Goal: Transaction & Acquisition: Purchase product/service

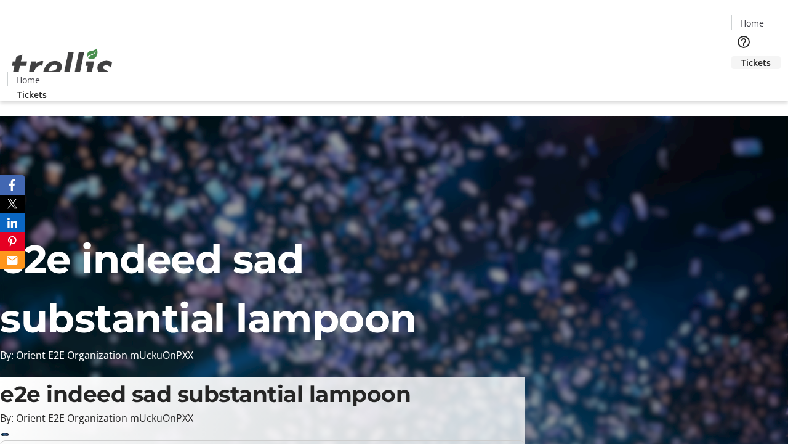
click at [742, 56] on span "Tickets" at bounding box center [757, 62] width 30 height 13
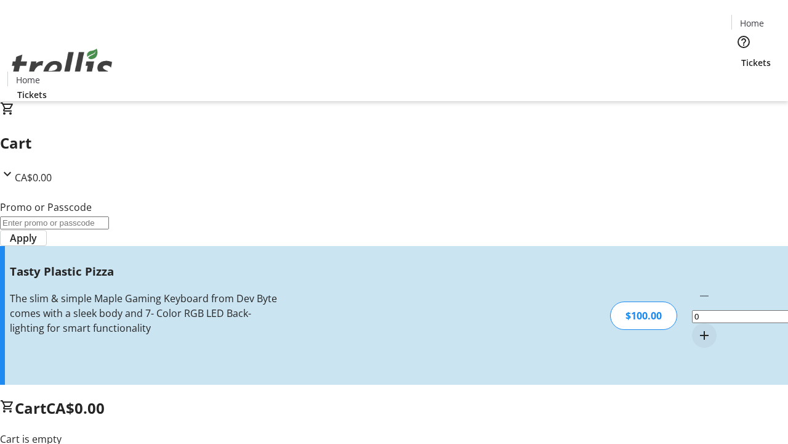
click at [697, 328] on mat-icon "Increment by one" at bounding box center [704, 335] width 15 height 15
type input "1"
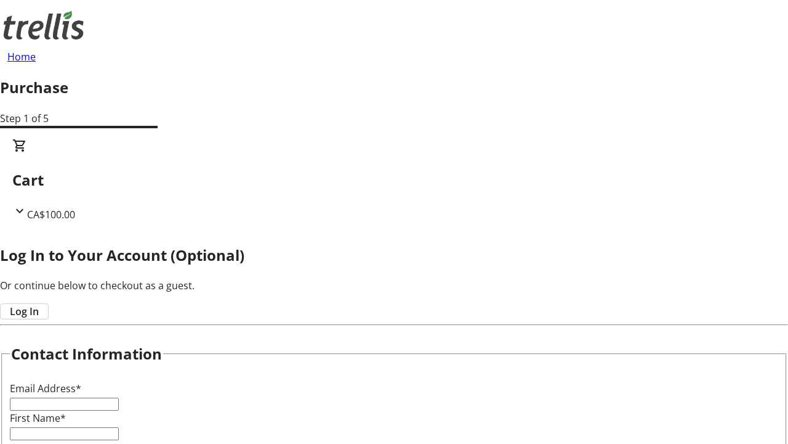
type input "FREE"
type input "[PERSON_NAME][EMAIL_ADDRESS][DOMAIN_NAME]"
type input "[PERSON_NAME]"
